Goal: Information Seeking & Learning: Find specific fact

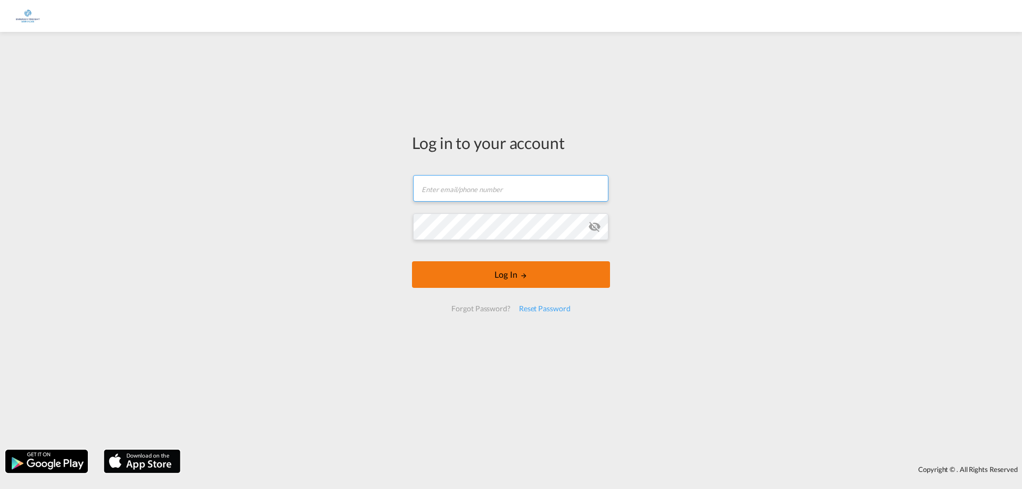
type input "[PERSON_NAME][EMAIL_ADDRESS][PERSON_NAME][DOMAIN_NAME]"
click at [506, 269] on button "Log In" at bounding box center [511, 274] width 198 height 27
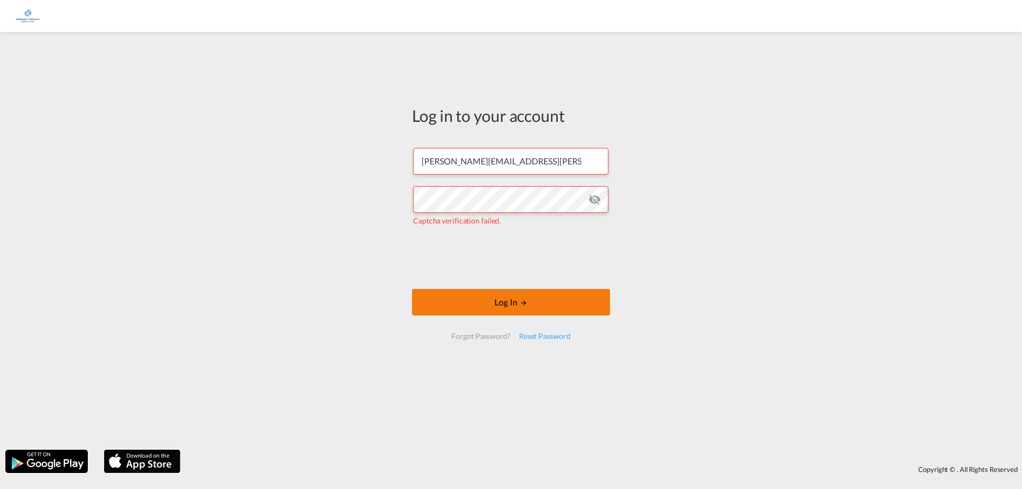
click at [529, 302] on button "Log In" at bounding box center [511, 302] width 198 height 27
